Goal: Task Accomplishment & Management: Manage account settings

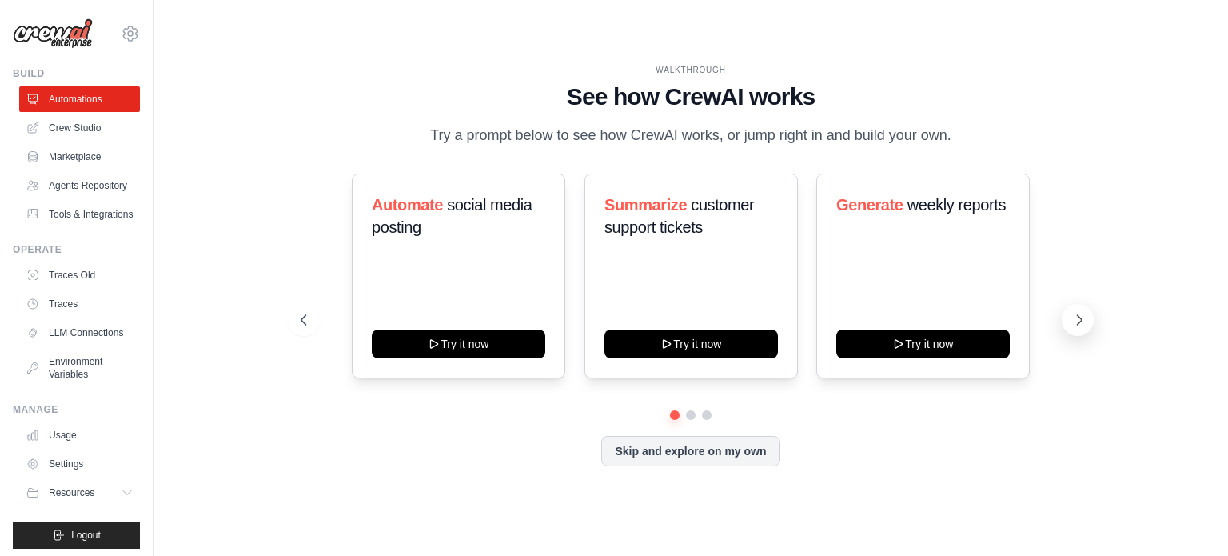
click at [1078, 324] on icon at bounding box center [1080, 320] width 5 height 10
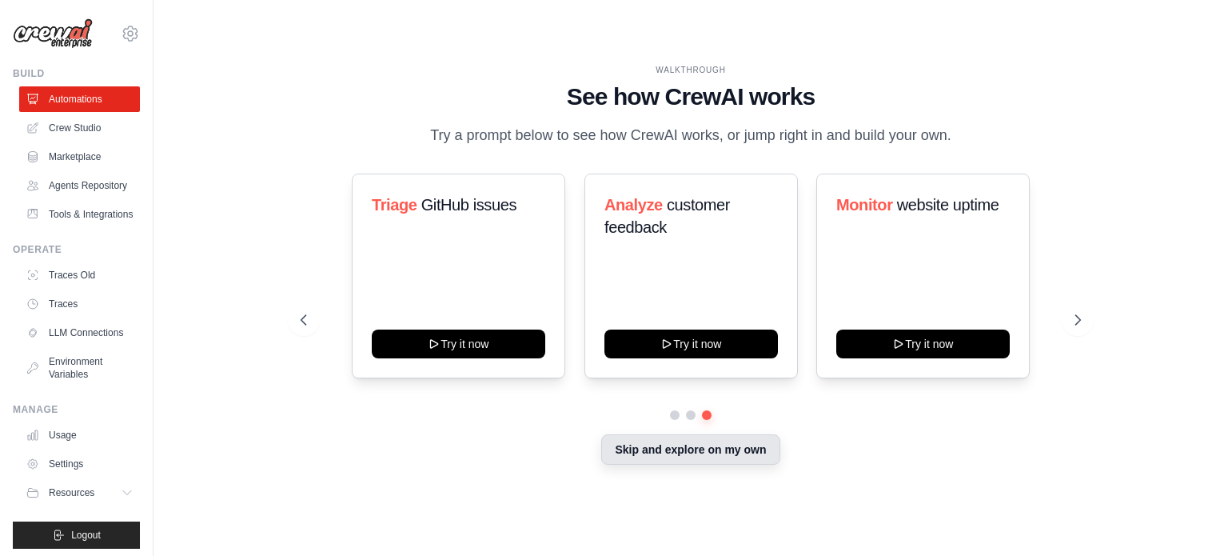
click at [747, 456] on button "Skip and explore on my own" at bounding box center [690, 449] width 178 height 30
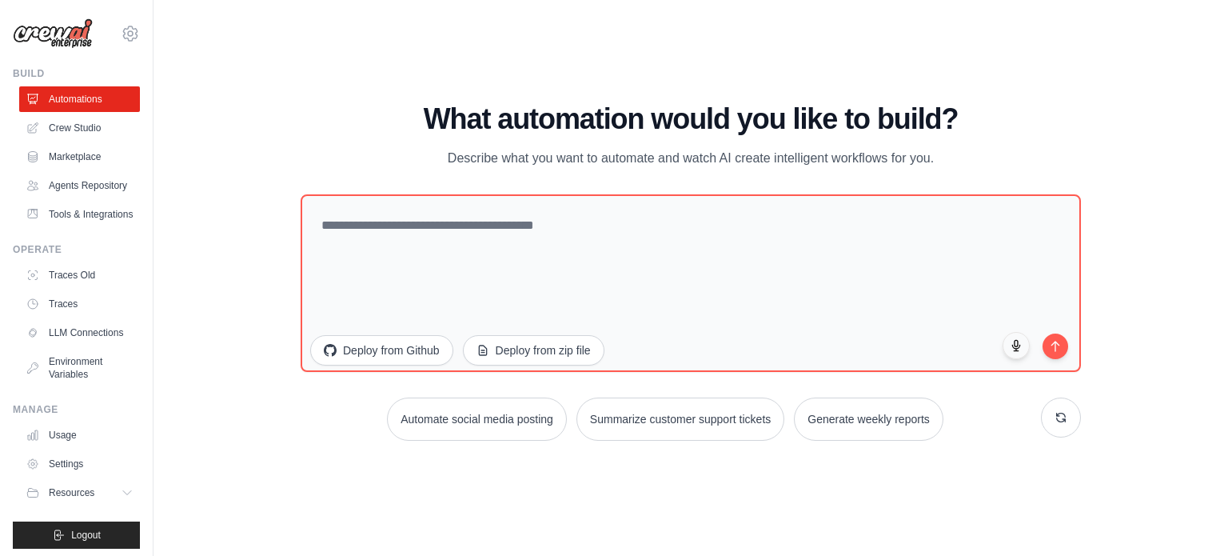
click at [82, 31] on img at bounding box center [53, 33] width 80 height 30
click at [121, 26] on icon at bounding box center [130, 33] width 19 height 19
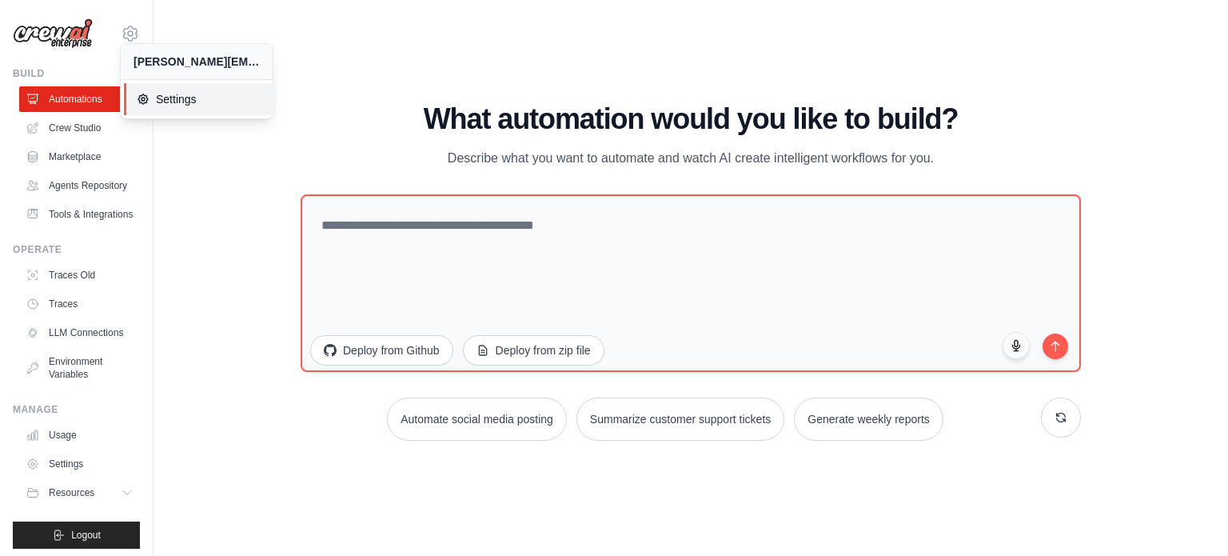
click at [165, 93] on span "Settings" at bounding box center [200, 99] width 126 height 16
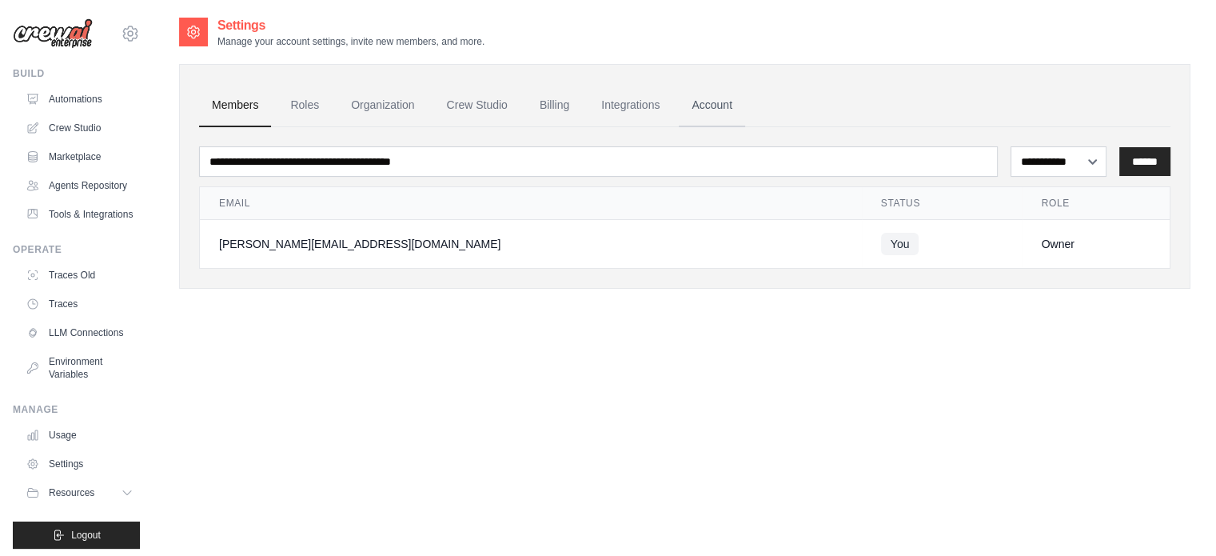
click at [732, 102] on link "Account" at bounding box center [712, 105] width 66 height 43
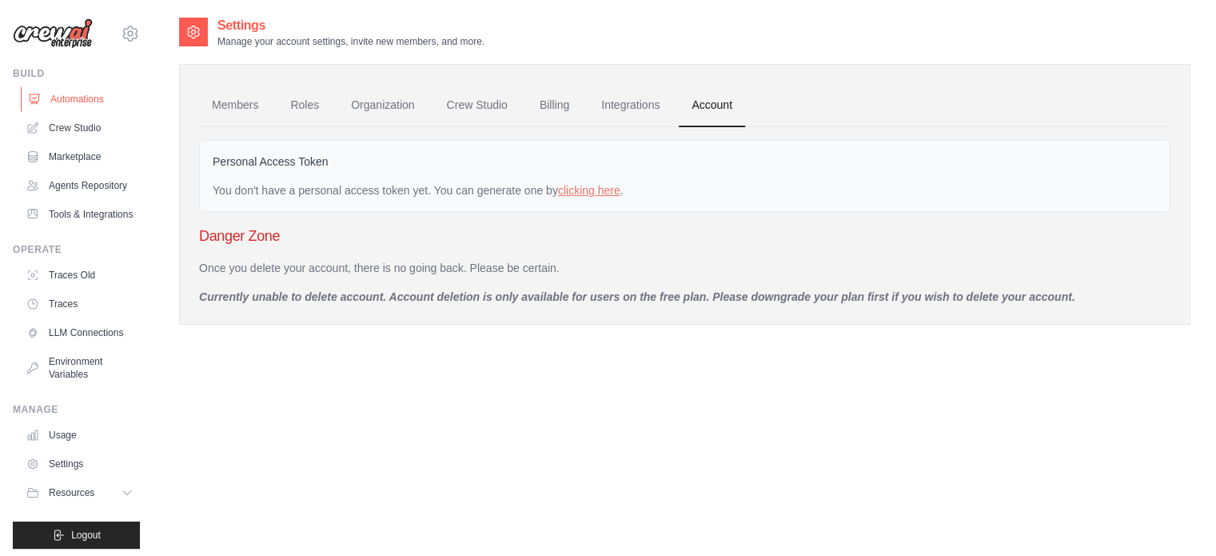
click at [60, 102] on link "Automations" at bounding box center [81, 99] width 121 height 26
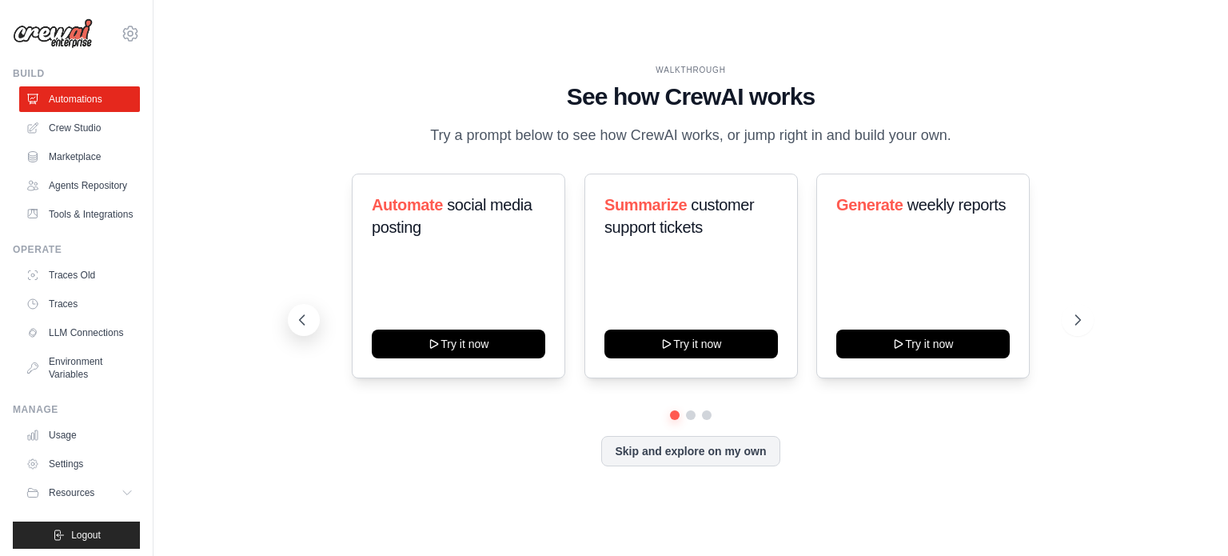
click at [305, 317] on icon at bounding box center [302, 320] width 16 height 16
drag, startPoint x: 541, startPoint y: 70, endPoint x: 982, endPoint y: 121, distance: 444.2
click at [982, 121] on div "WALKTHROUGH See how CrewAI works Try a prompt below to see how CrewAI works, or…" at bounding box center [691, 105] width 780 height 83
click at [83, 153] on link "Marketplace" at bounding box center [81, 157] width 121 height 26
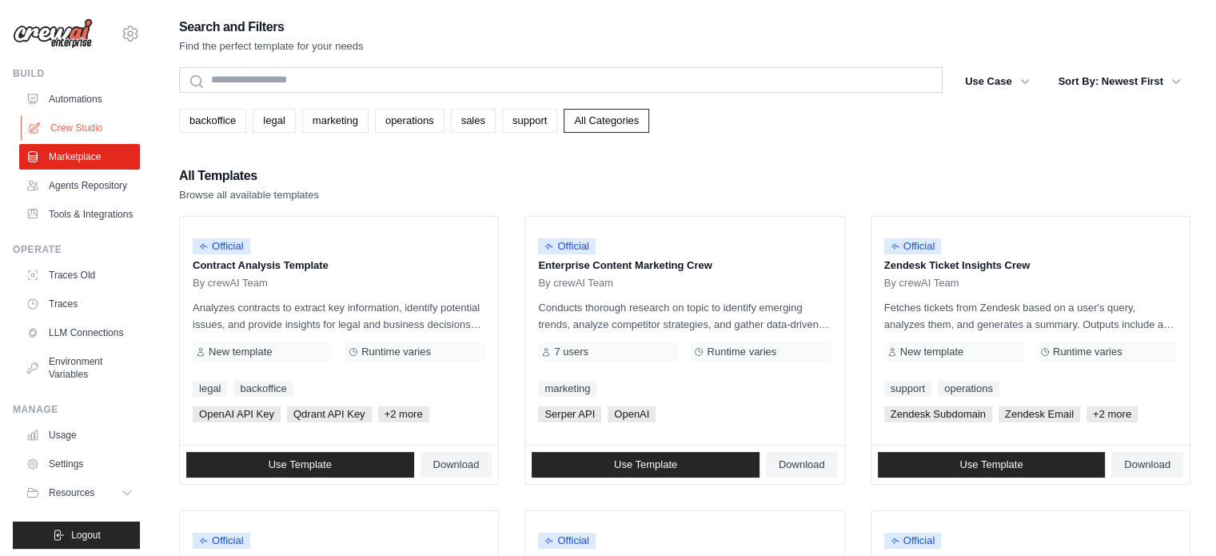
click at [67, 123] on link "Crew Studio" at bounding box center [81, 128] width 121 height 26
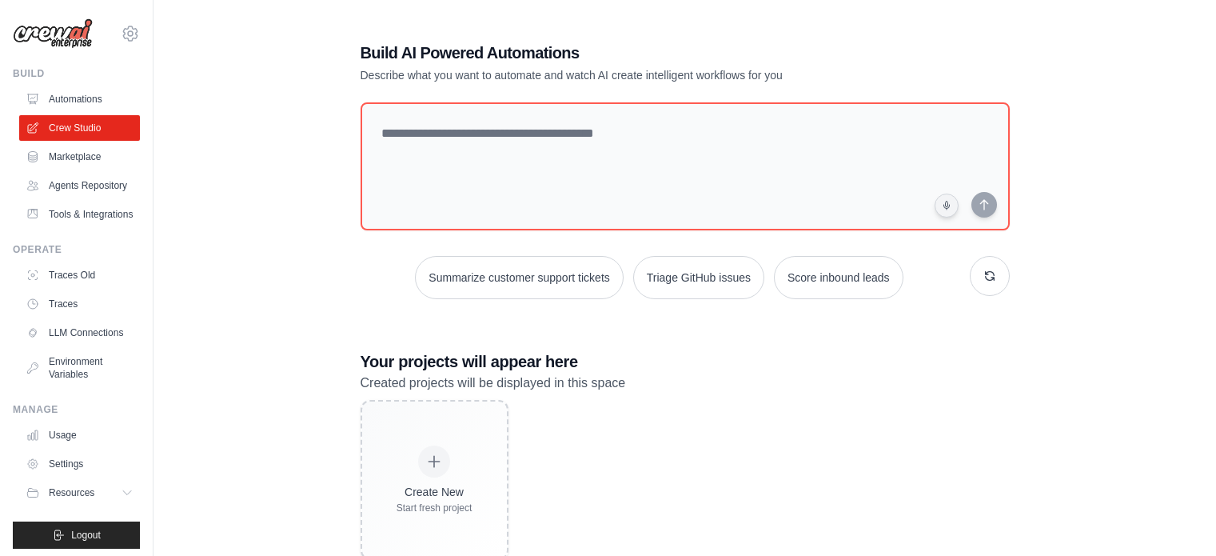
click at [59, 99] on link "Automations" at bounding box center [79, 99] width 121 height 26
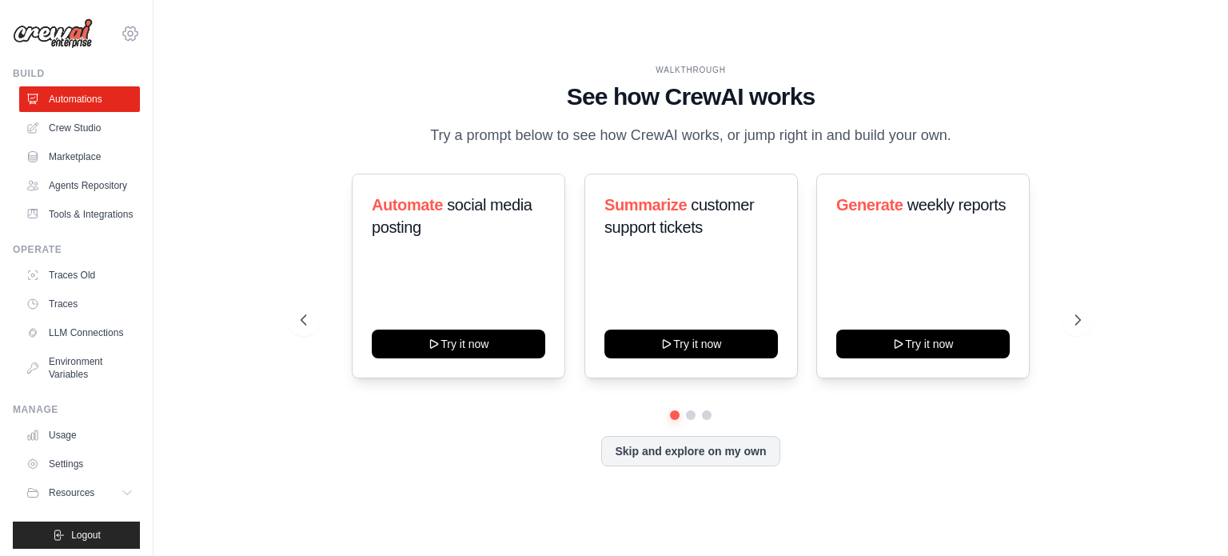
click at [121, 34] on icon at bounding box center [130, 33] width 19 height 19
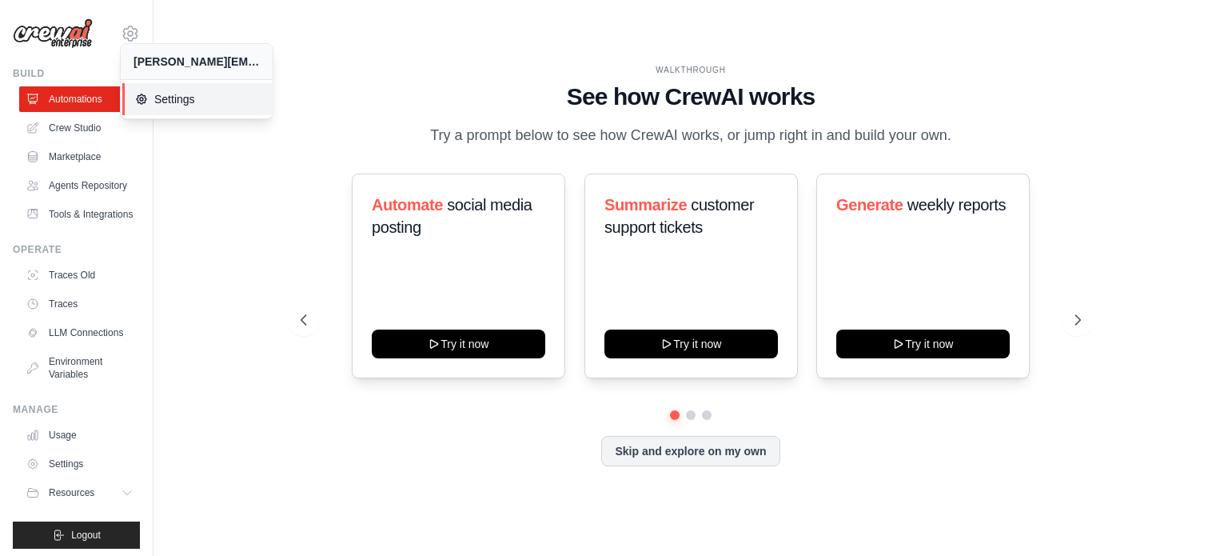
click at [145, 102] on icon at bounding box center [141, 99] width 13 height 13
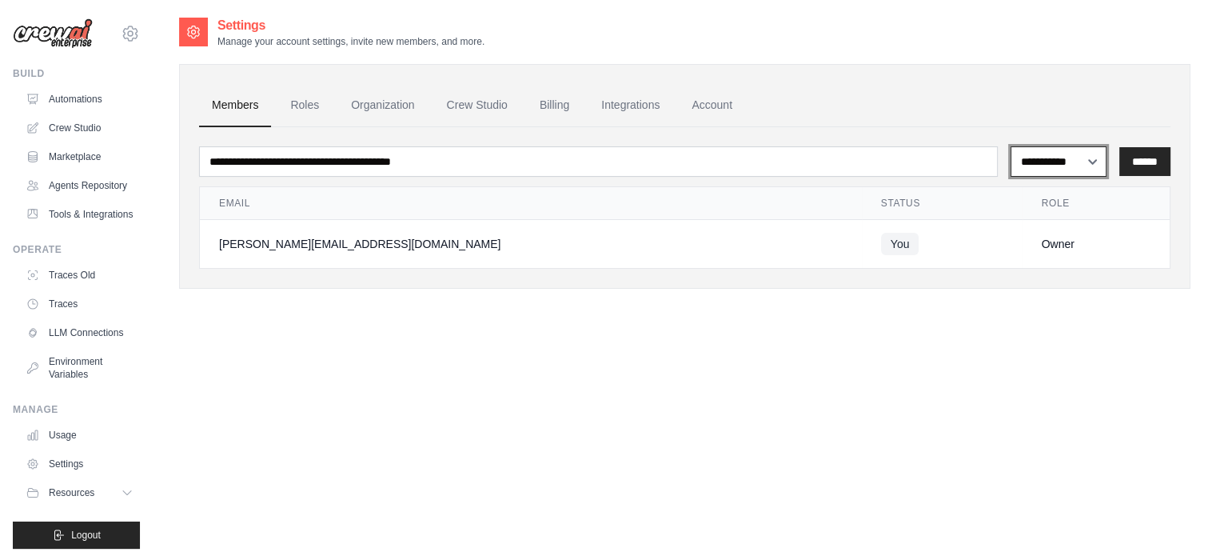
click at [1096, 166] on select "**********" at bounding box center [1058, 161] width 96 height 30
click at [1039, 106] on ul "Members Roles Organization Crew Studio Billing Integrations Account" at bounding box center [684, 105] width 971 height 43
click at [298, 97] on link "Roles" at bounding box center [304, 105] width 54 height 43
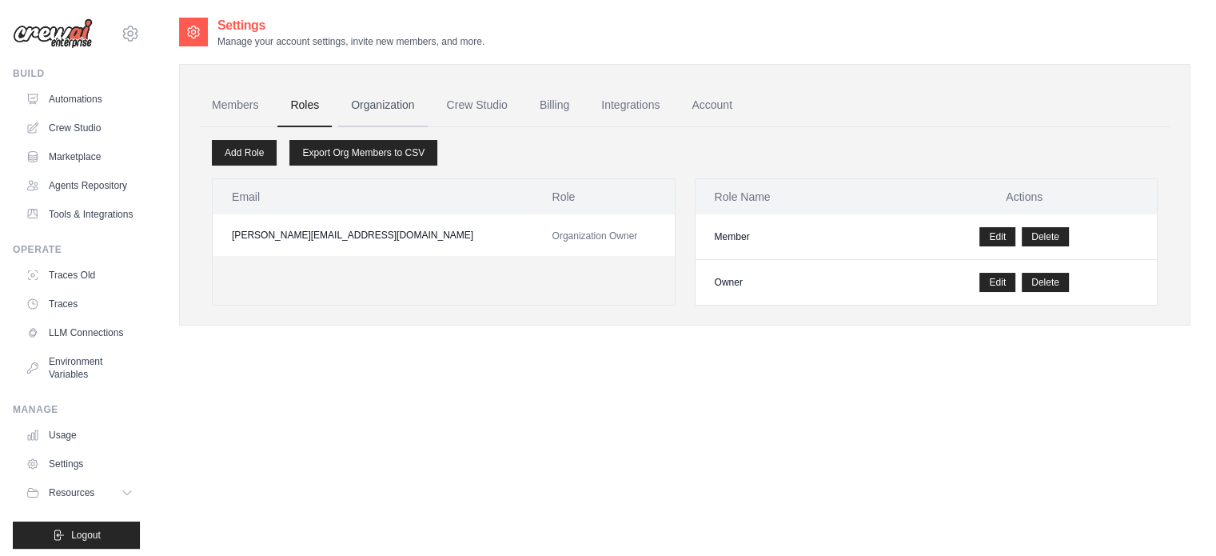
click at [395, 99] on link "Organization" at bounding box center [382, 105] width 89 height 43
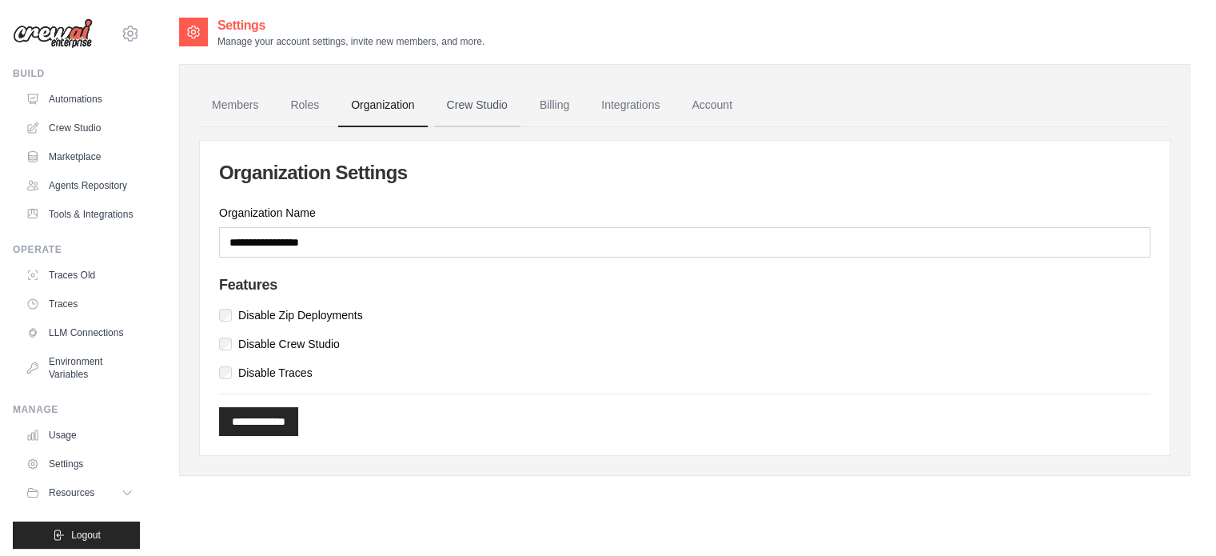
click at [483, 105] on link "Crew Studio" at bounding box center [477, 105] width 86 height 43
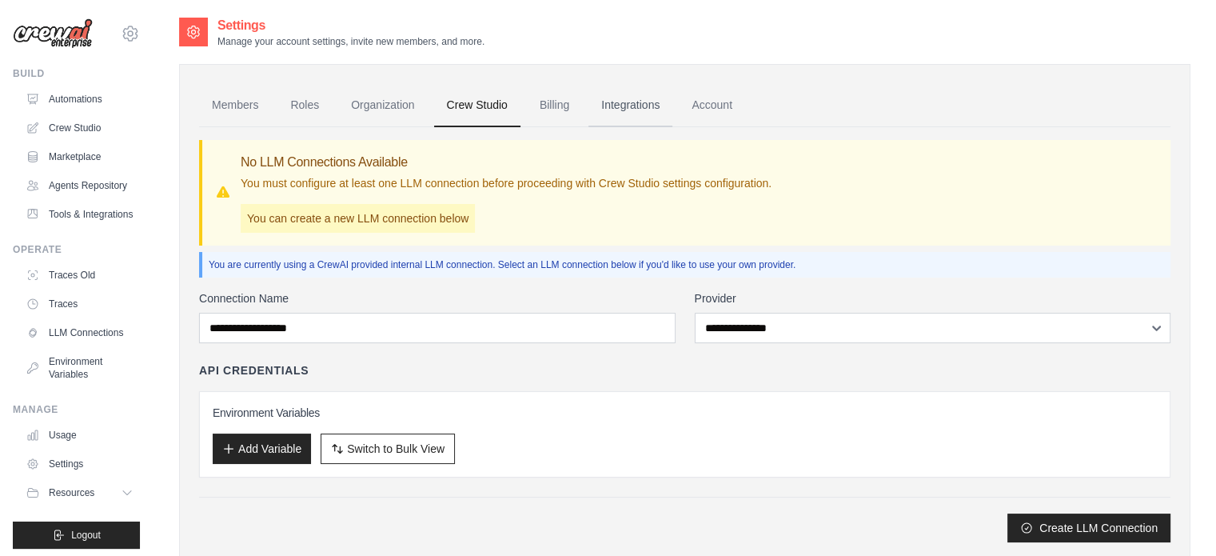
click at [620, 108] on link "Integrations" at bounding box center [630, 105] width 84 height 43
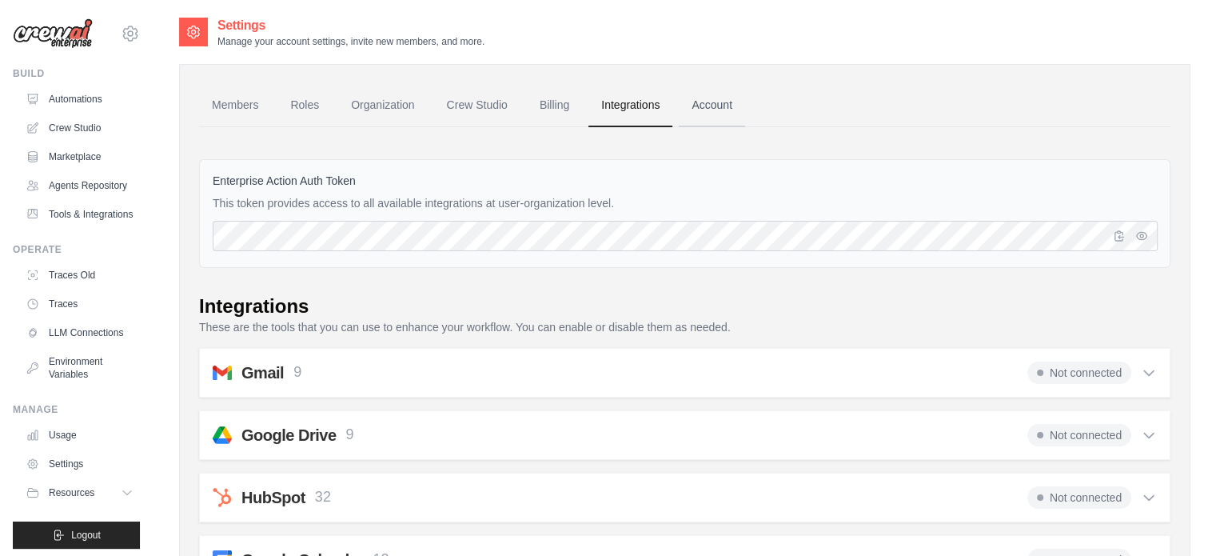
click at [707, 109] on link "Account" at bounding box center [712, 105] width 66 height 43
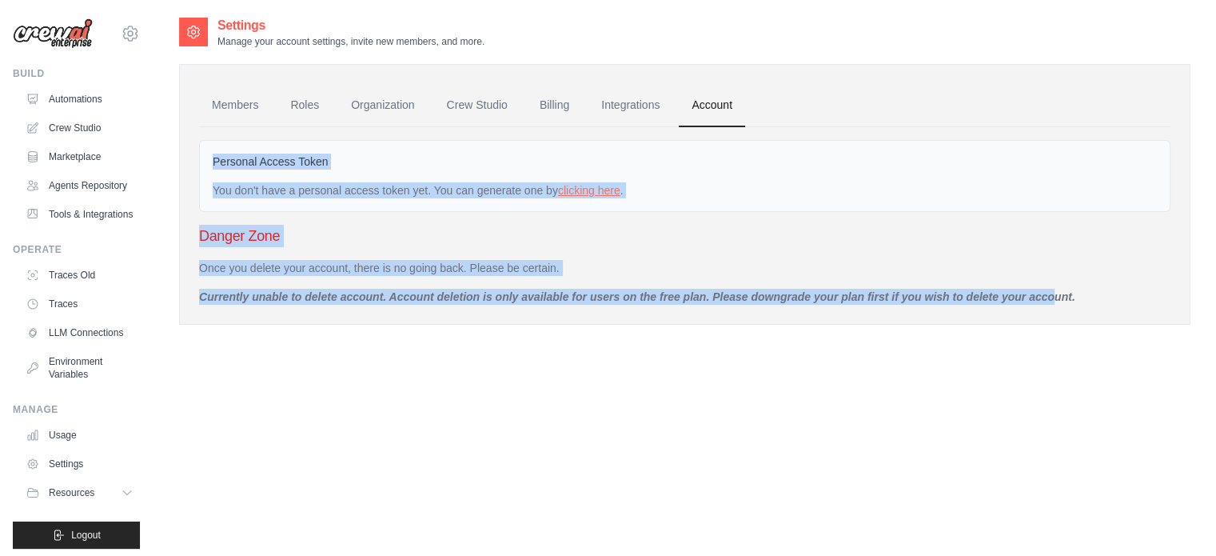
drag, startPoint x: 209, startPoint y: 159, endPoint x: 994, endPoint y: 281, distance: 794.4
click at [994, 281] on div "Personal Access Token You don't have a personal access token yet. You can gener…" at bounding box center [684, 215] width 971 height 177
copy div "Personal Access Token You don't have a personal access token yet. You can gener…"
click at [694, 201] on div "Personal Access Token You don't have a personal access token yet. You can gener…" at bounding box center [684, 176] width 971 height 72
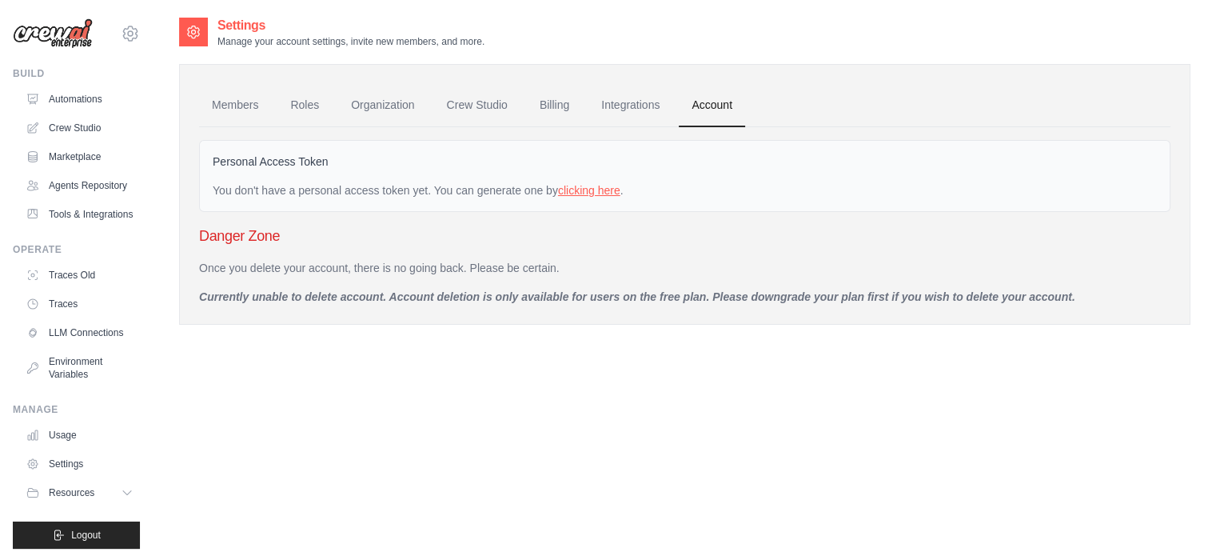
click at [613, 188] on link "clicking here" at bounding box center [589, 190] width 62 height 13
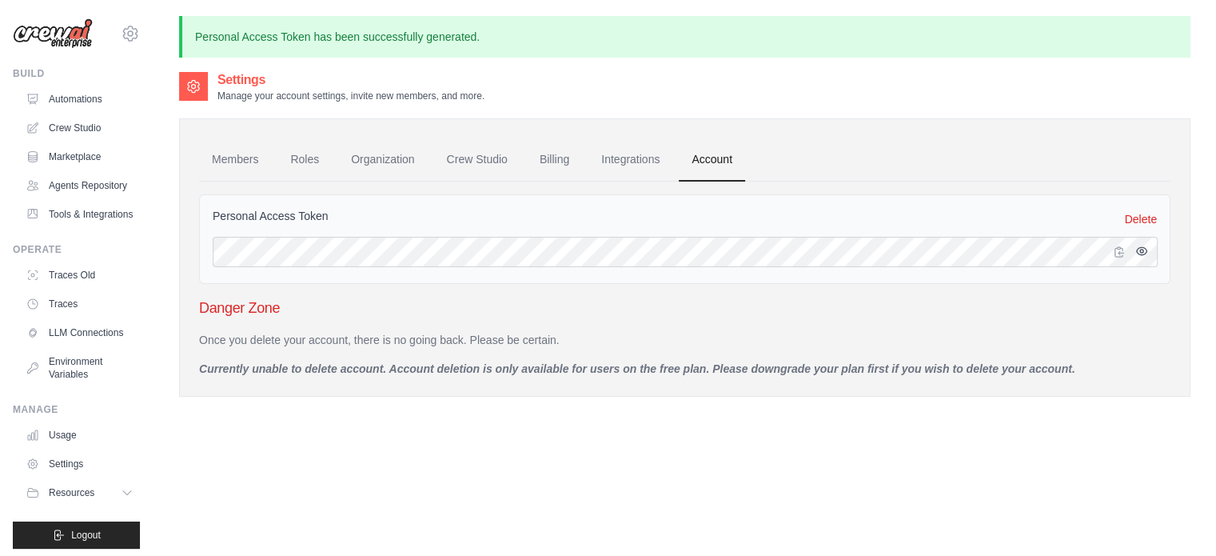
click at [1145, 253] on icon "button" at bounding box center [1141, 251] width 13 height 13
drag, startPoint x: 1143, startPoint y: 253, endPoint x: 828, endPoint y: 113, distance: 345.0
click at [831, 113] on div "Members Roles Organization Crew Studio Billing Integrations Account Personal Ac…" at bounding box center [684, 249] width 1011 height 294
click at [245, 153] on link "Members" at bounding box center [235, 159] width 72 height 43
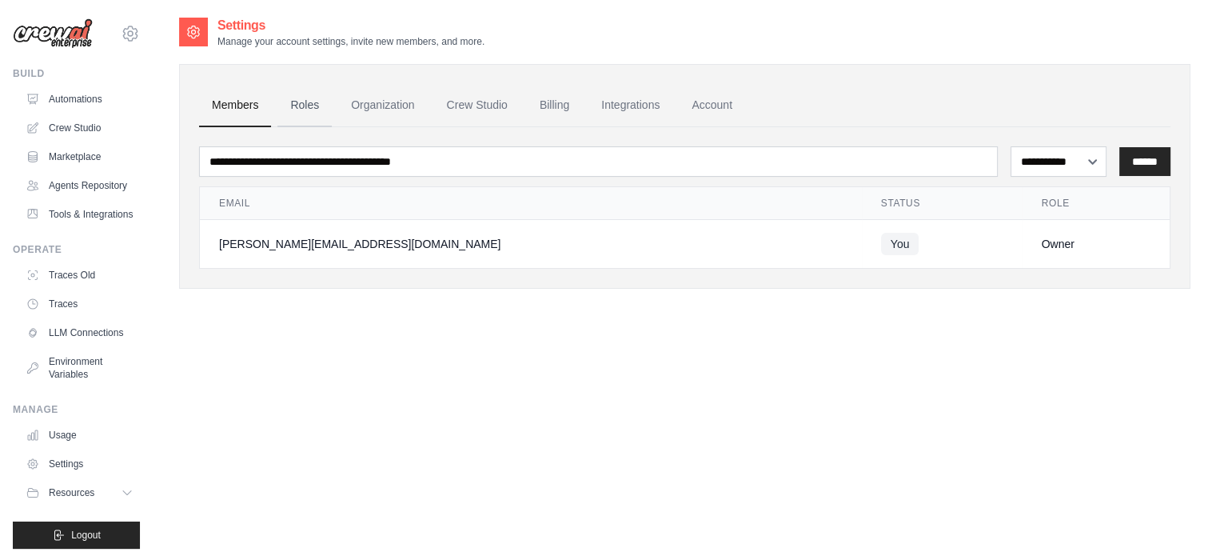
click at [288, 106] on link "Roles" at bounding box center [304, 105] width 54 height 43
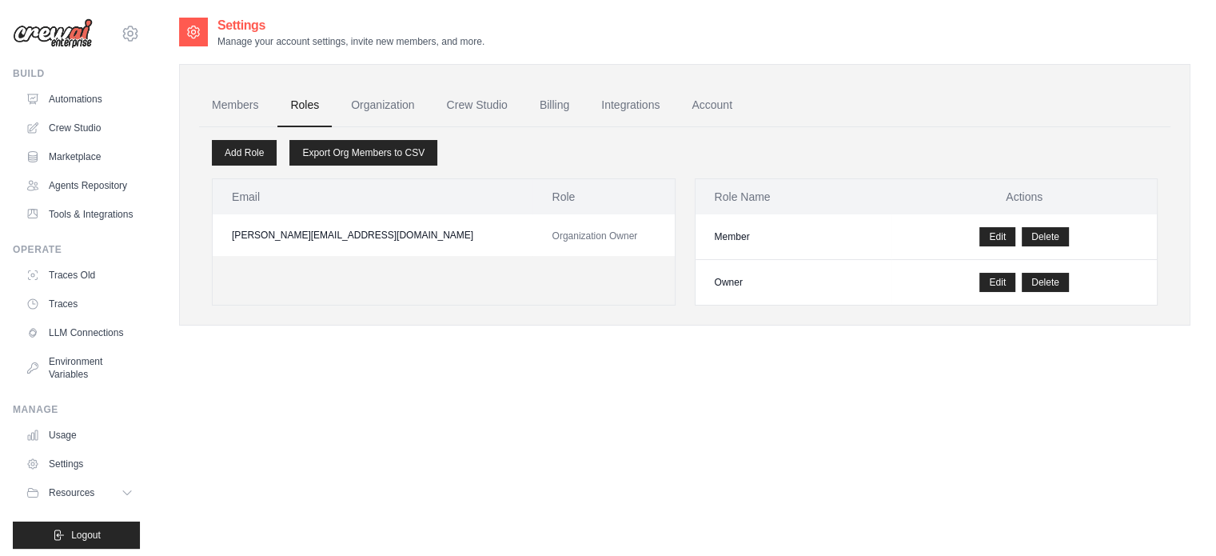
click at [570, 233] on span "Organization Owner" at bounding box center [595, 235] width 86 height 11
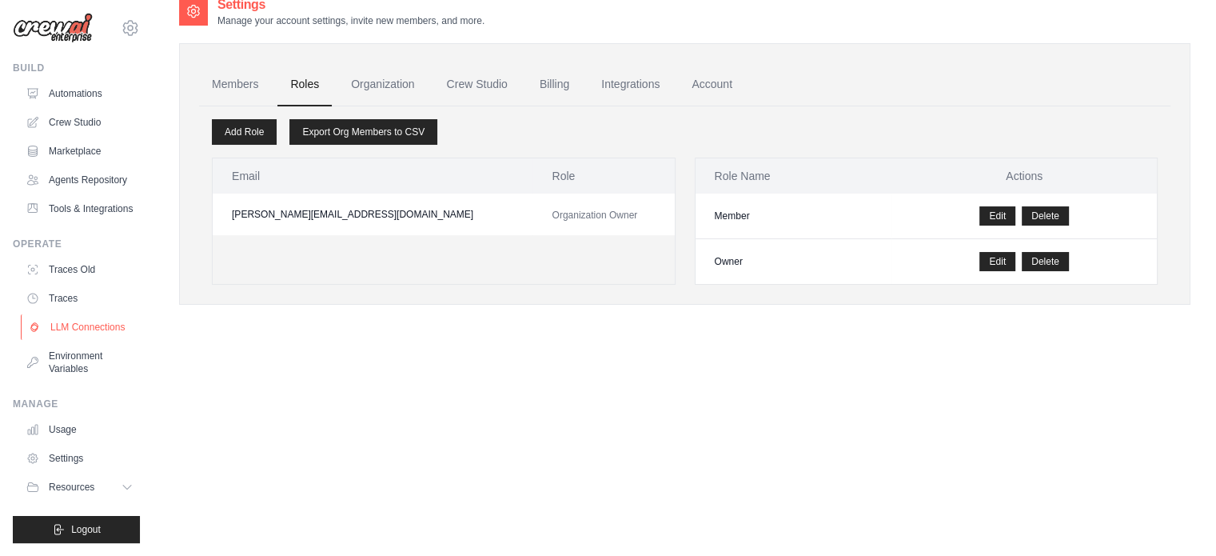
scroll to position [32, 0]
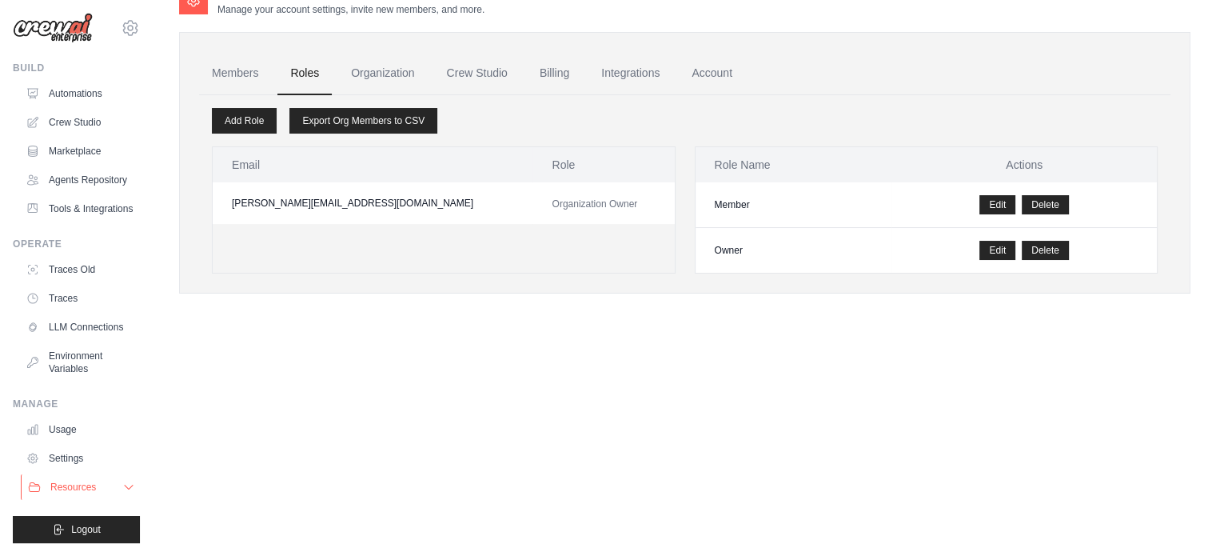
click at [122, 491] on icon at bounding box center [128, 486] width 13 height 13
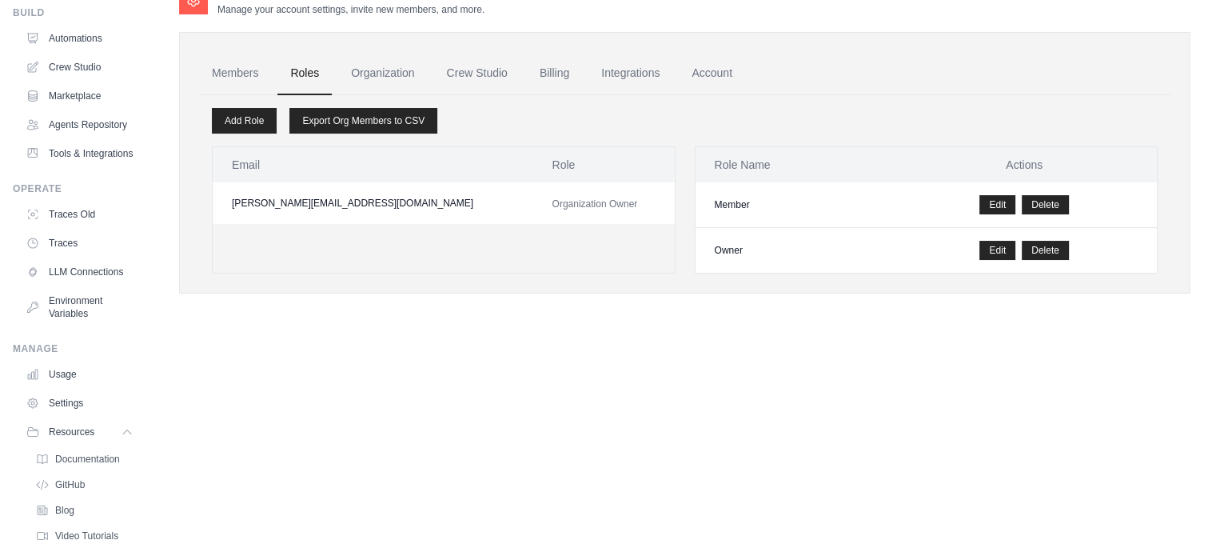
scroll to position [0, 0]
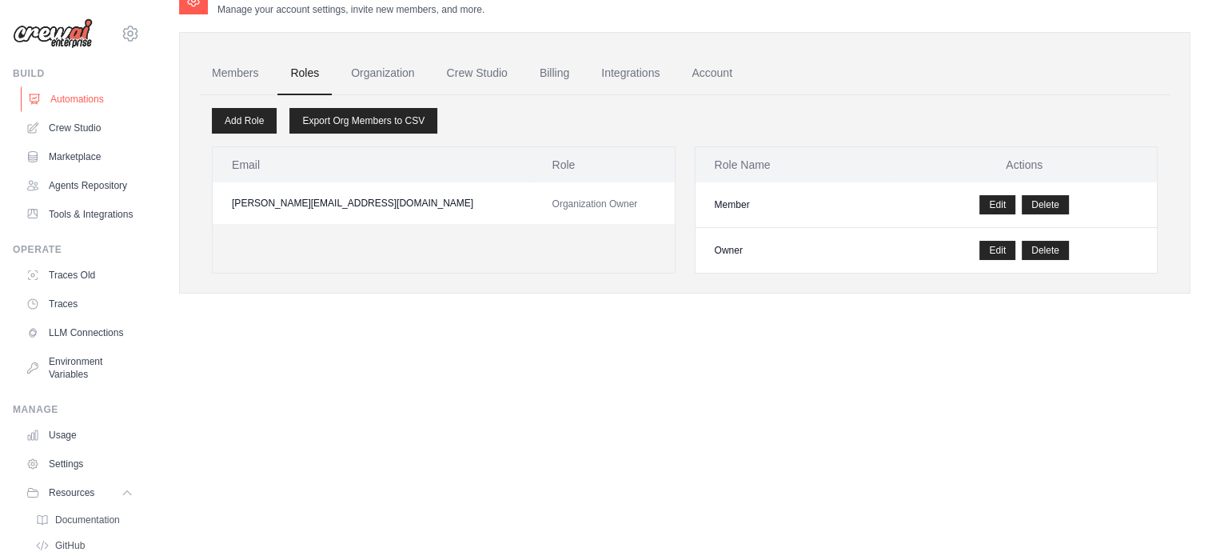
click at [83, 102] on link "Automations" at bounding box center [81, 99] width 121 height 26
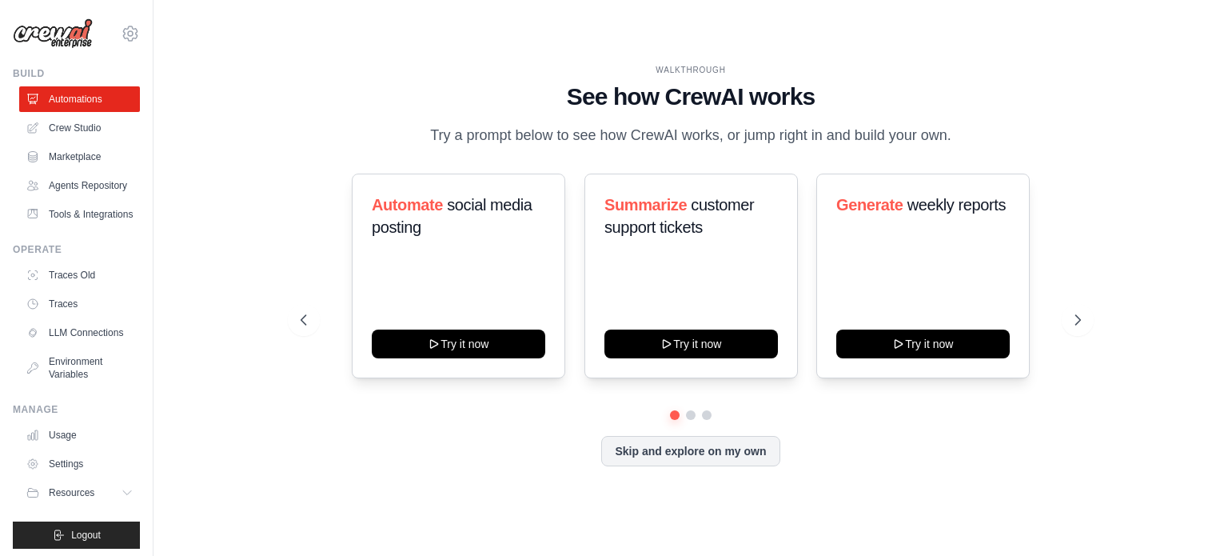
drag, startPoint x: 456, startPoint y: 70, endPoint x: 1100, endPoint y: 130, distance: 647.1
click at [1100, 130] on div "WALKTHROUGH See how CrewAI works Try a prompt below to see how CrewAI works, or…" at bounding box center [690, 278] width 1023 height 524
copy div "WALKTHROUGH See how CrewAI works Try a prompt below to see how CrewAI works, or…"
click at [1070, 320] on button at bounding box center [1078, 320] width 32 height 32
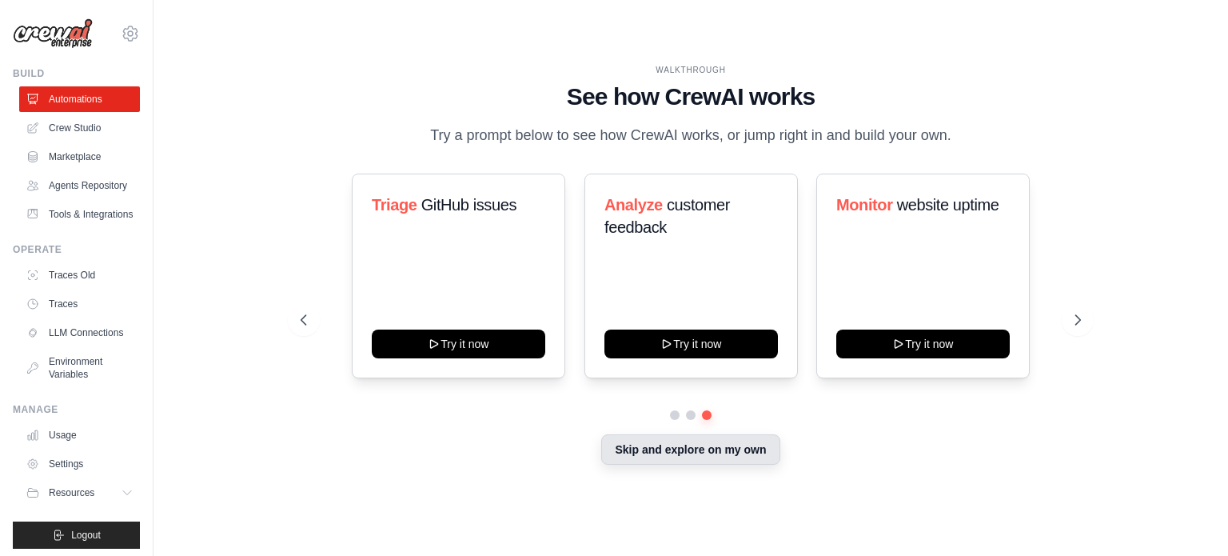
click at [767, 460] on button "Skip and explore on my own" at bounding box center [690, 449] width 178 height 30
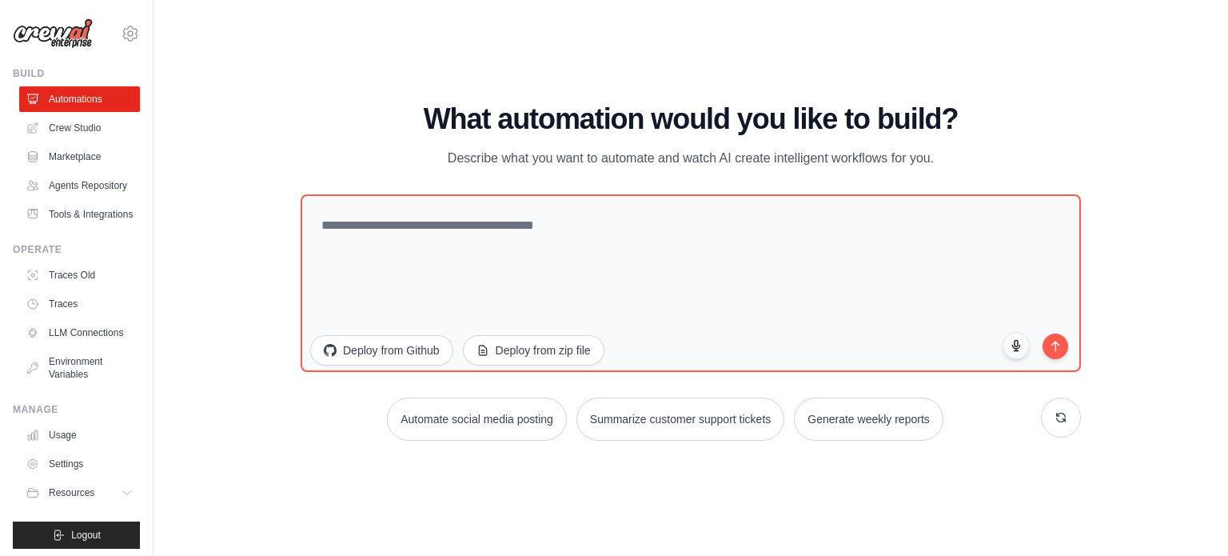
click at [53, 32] on img at bounding box center [53, 33] width 80 height 30
click at [121, 34] on icon at bounding box center [130, 33] width 19 height 19
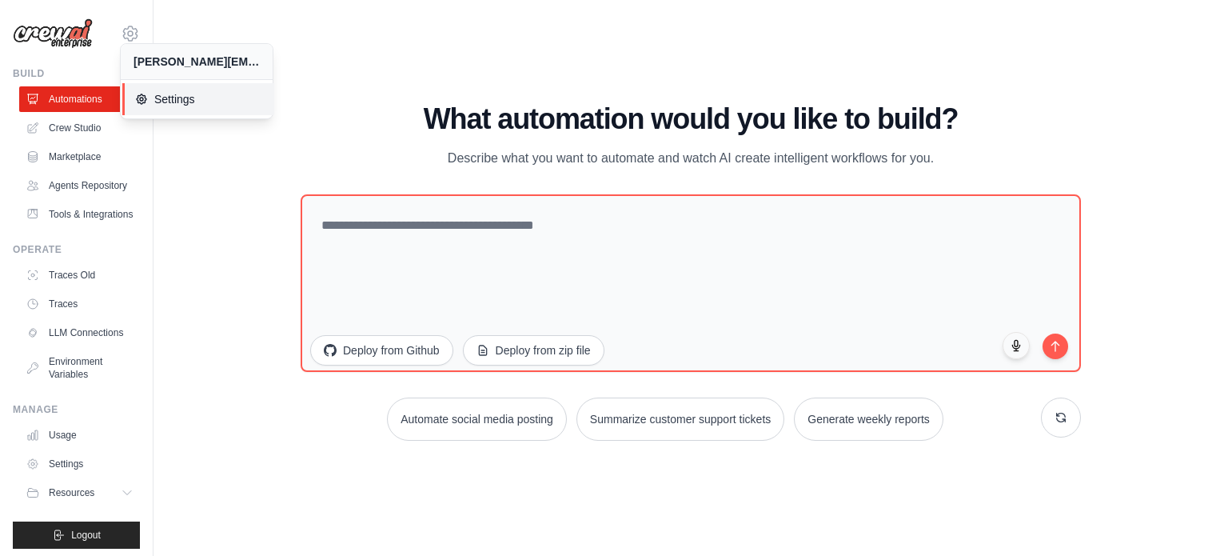
click at [145, 100] on icon at bounding box center [142, 99] width 10 height 10
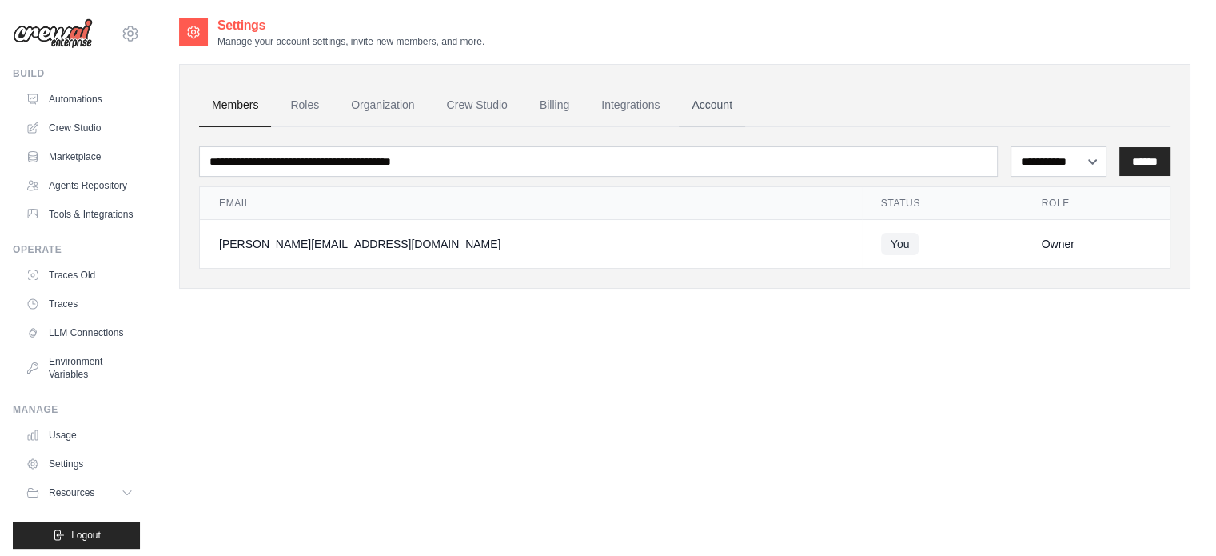
click at [727, 111] on link "Account" at bounding box center [712, 105] width 66 height 43
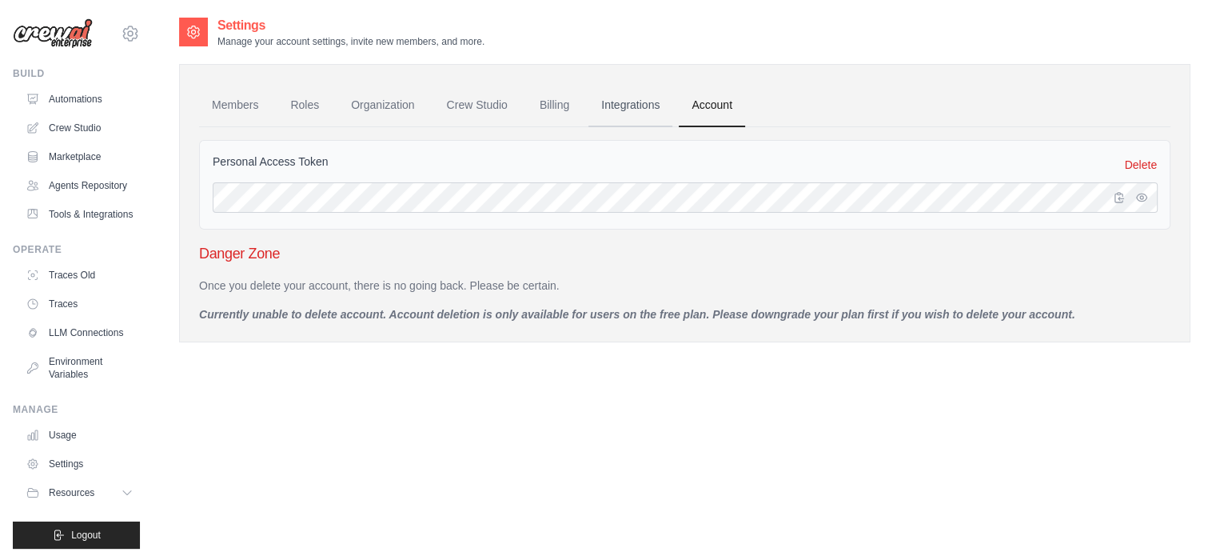
click at [641, 105] on link "Integrations" at bounding box center [630, 105] width 84 height 43
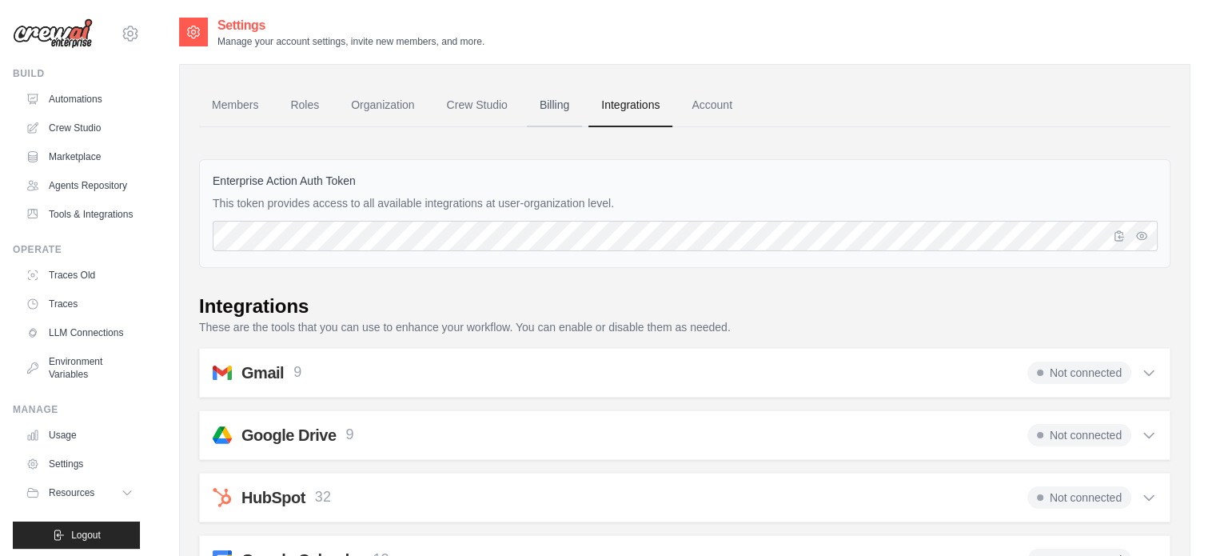
click at [560, 108] on link "Billing" at bounding box center [554, 105] width 55 height 43
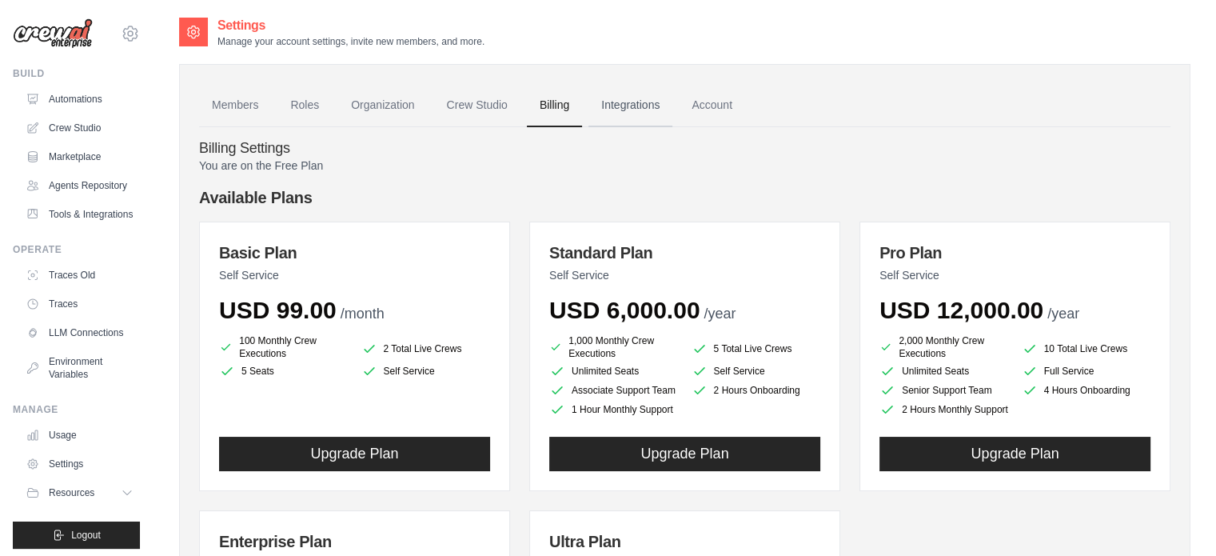
click at [635, 104] on link "Integrations" at bounding box center [630, 105] width 84 height 43
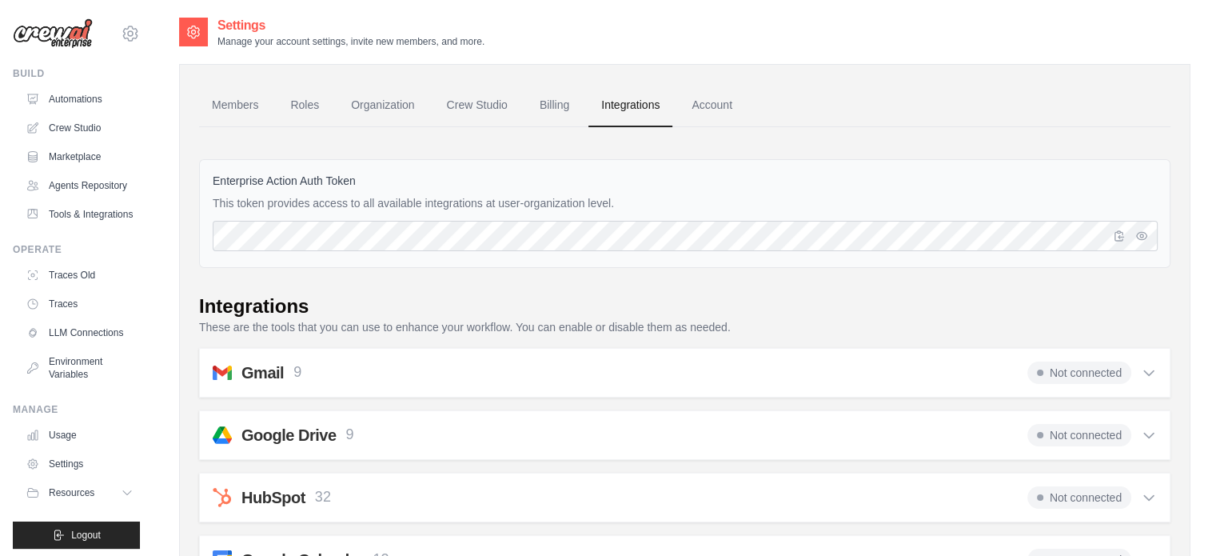
drag, startPoint x: 668, startPoint y: 203, endPoint x: 194, endPoint y: 165, distance: 475.5
copy div "Enterprise Action Auth Token This token provides access to all available integr…"
click at [708, 106] on link "Account" at bounding box center [712, 105] width 66 height 43
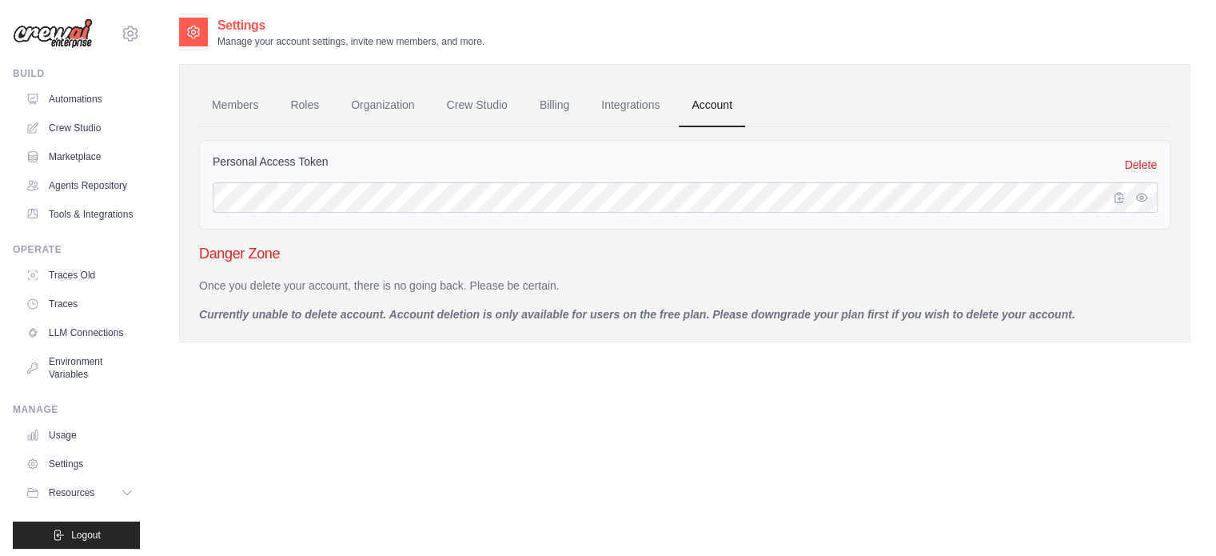
drag, startPoint x: 201, startPoint y: 248, endPoint x: 1134, endPoint y: 307, distance: 934.8
click at [1134, 307] on div "Danger Zone Once you delete your account, there is no going back. Please be cer…" at bounding box center [684, 282] width 971 height 80
copy div "Danger Zone Once you delete your account, there is no going back. Please be cer…"
click at [628, 100] on link "Integrations" at bounding box center [630, 105] width 84 height 43
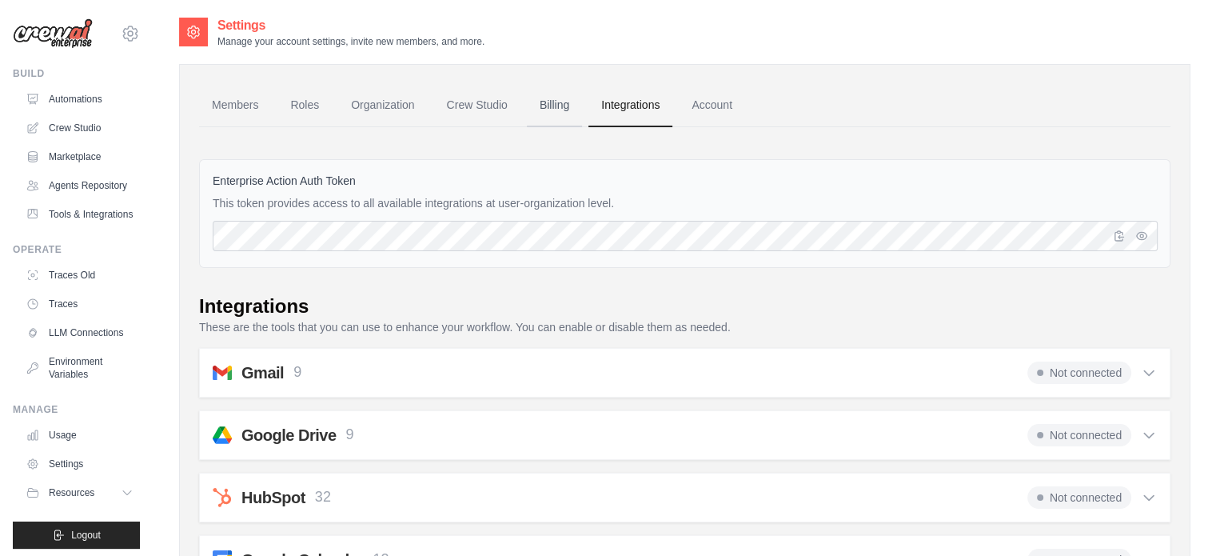
click at [551, 101] on link "Billing" at bounding box center [554, 105] width 55 height 43
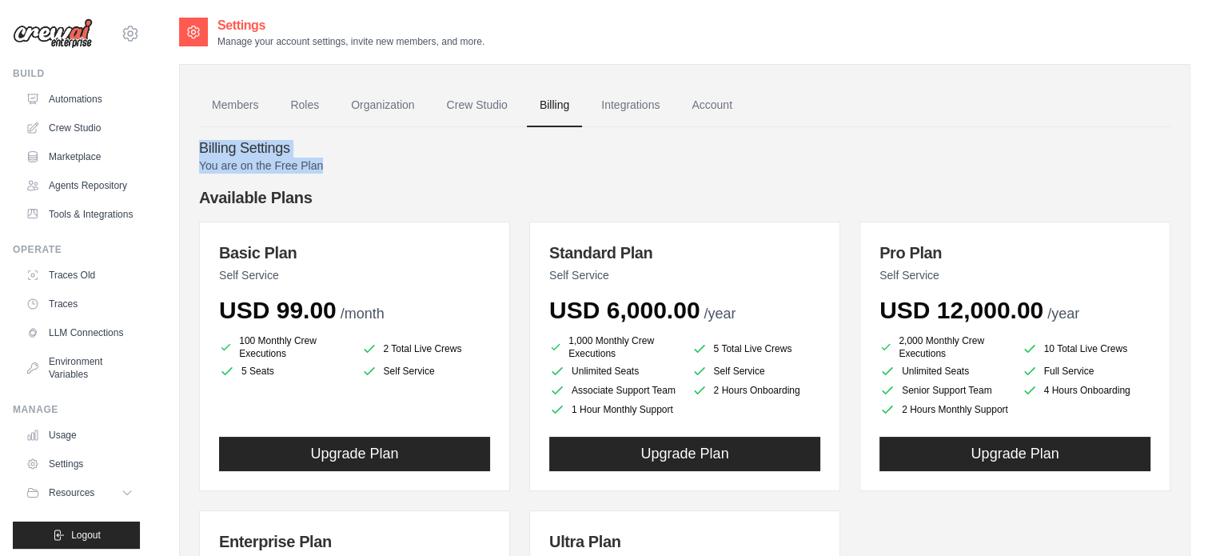
drag, startPoint x: 201, startPoint y: 146, endPoint x: 353, endPoint y: 166, distance: 153.2
click at [353, 166] on div "Billing Settings You are on the Free Plan Available Plans Basic Plan Self Servi…" at bounding box center [684, 475] width 971 height 696
copy div "Billing Settings You are on the Free Plan"
click at [455, 188] on h4 "Available Plans" at bounding box center [684, 197] width 971 height 22
